Goal: Find contact information: Find contact information

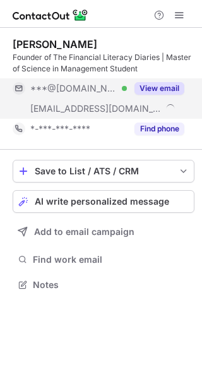
scroll to position [276, 202]
click at [162, 90] on button "View email" at bounding box center [160, 88] width 50 height 13
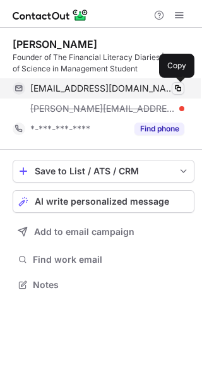
click at [179, 90] on span at bounding box center [178, 88] width 10 height 10
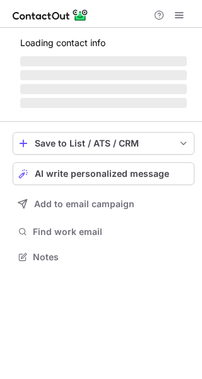
scroll to position [265, 202]
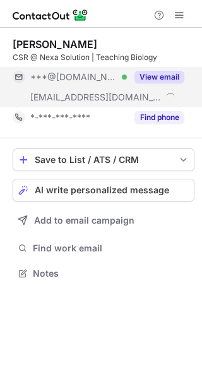
click at [159, 77] on button "View email" at bounding box center [160, 77] width 50 height 13
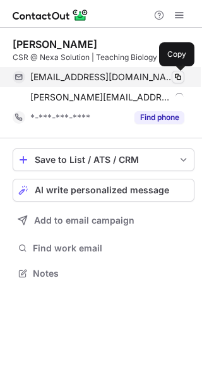
click at [176, 77] on span at bounding box center [178, 77] width 10 height 10
